Goal: Use online tool/utility: Utilize a website feature to perform a specific function

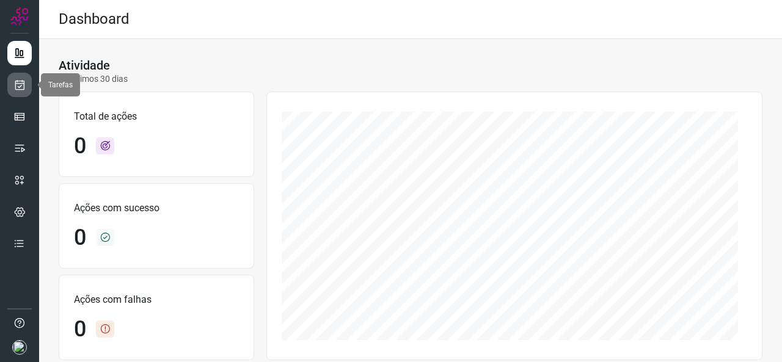
click at [17, 84] on icon at bounding box center [19, 85] width 13 height 12
click at [17, 86] on icon at bounding box center [19, 85] width 13 height 12
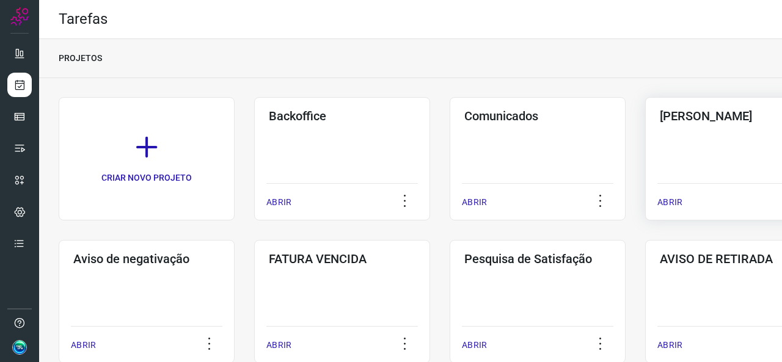
click at [659, 161] on div "Pós Serviço ABRIR" at bounding box center [733, 158] width 176 height 123
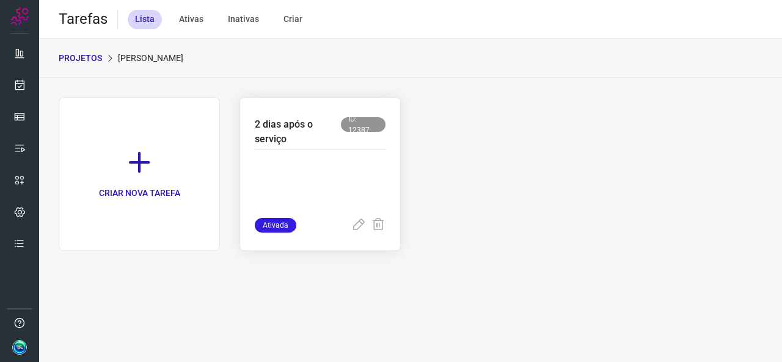
click at [367, 166] on p at bounding box center [320, 187] width 131 height 61
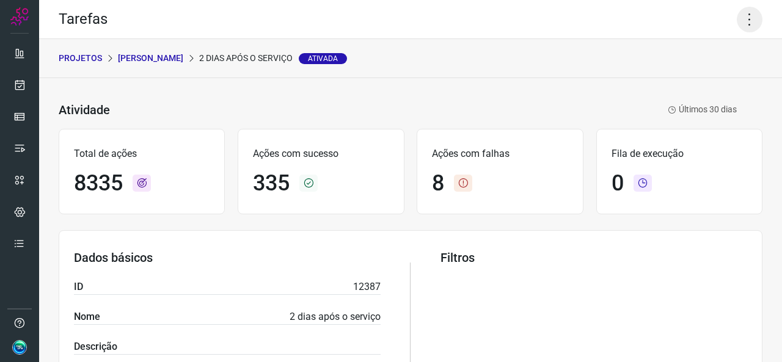
click at [740, 12] on icon at bounding box center [750, 20] width 26 height 26
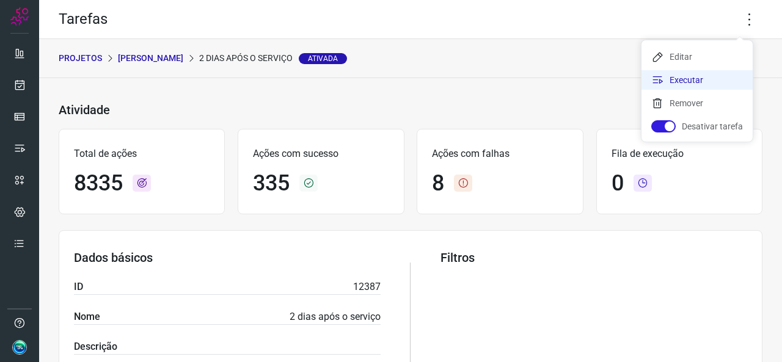
click at [684, 80] on li "Executar" at bounding box center [697, 80] width 111 height 20
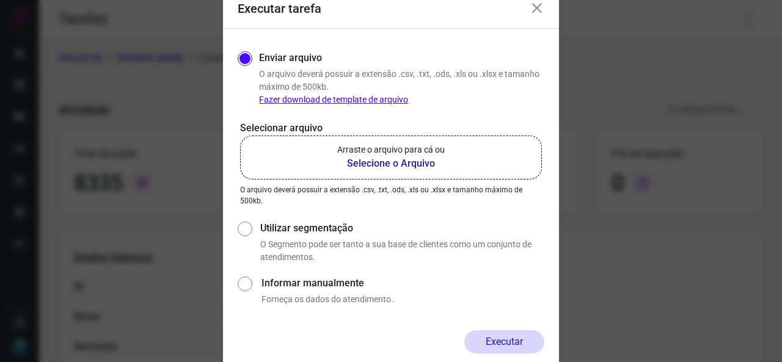
click at [410, 166] on b "Selecione o Arquivo" at bounding box center [391, 163] width 108 height 15
click at [0, 0] on input "Arraste o arquivo para cá ou Selecione o Arquivo" at bounding box center [0, 0] width 0 height 0
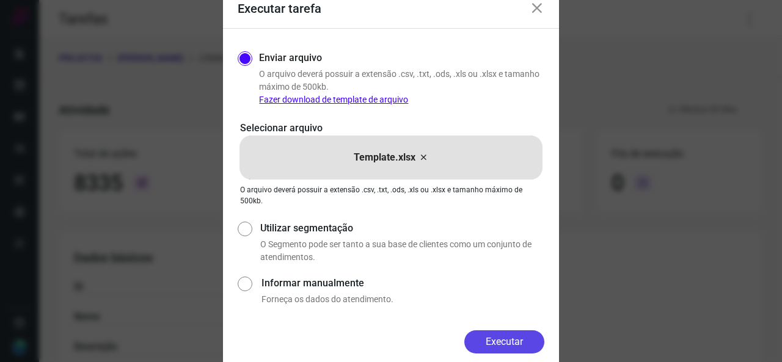
click at [500, 334] on button "Executar" at bounding box center [504, 342] width 80 height 23
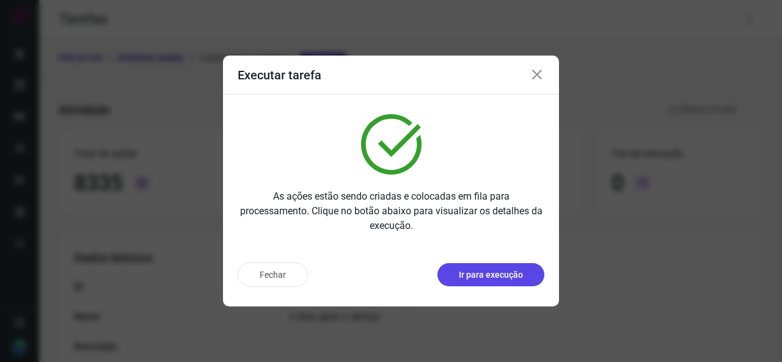
click at [510, 279] on p "Ir para execução" at bounding box center [491, 275] width 64 height 13
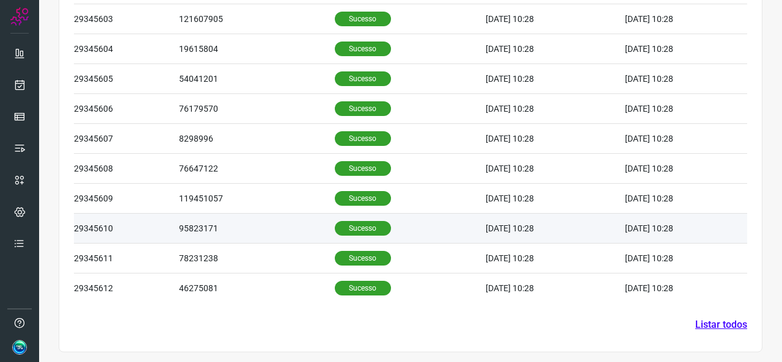
scroll to position [441, 0]
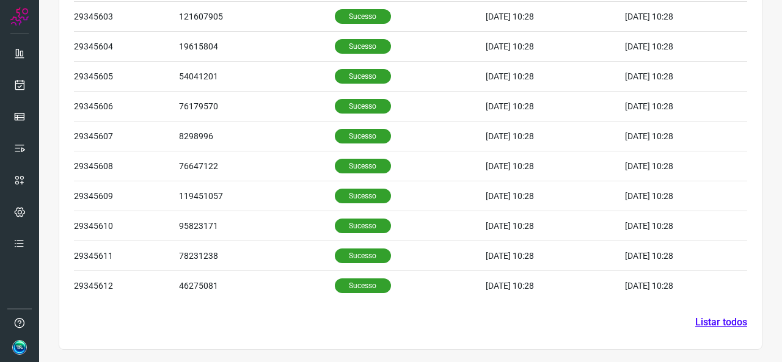
click at [700, 327] on link "Listar todos" at bounding box center [721, 322] width 52 height 15
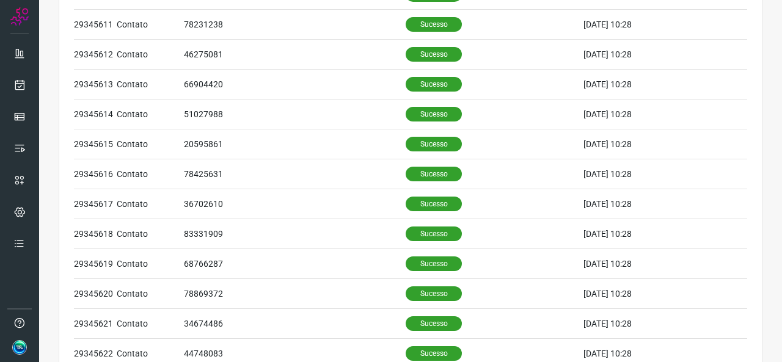
scroll to position [76, 0]
